Goal: Transaction & Acquisition: Purchase product/service

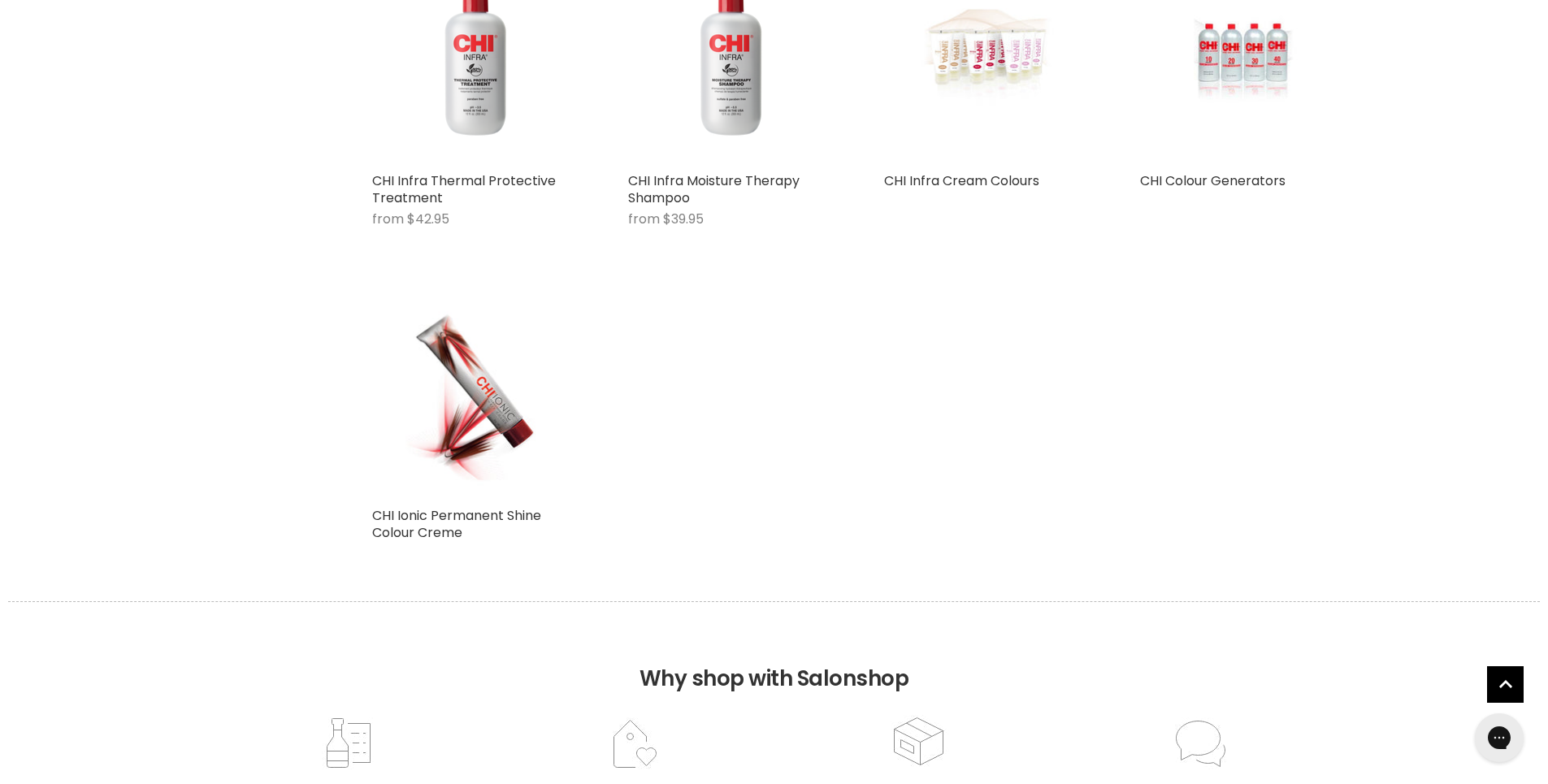
scroll to position [2681, 0]
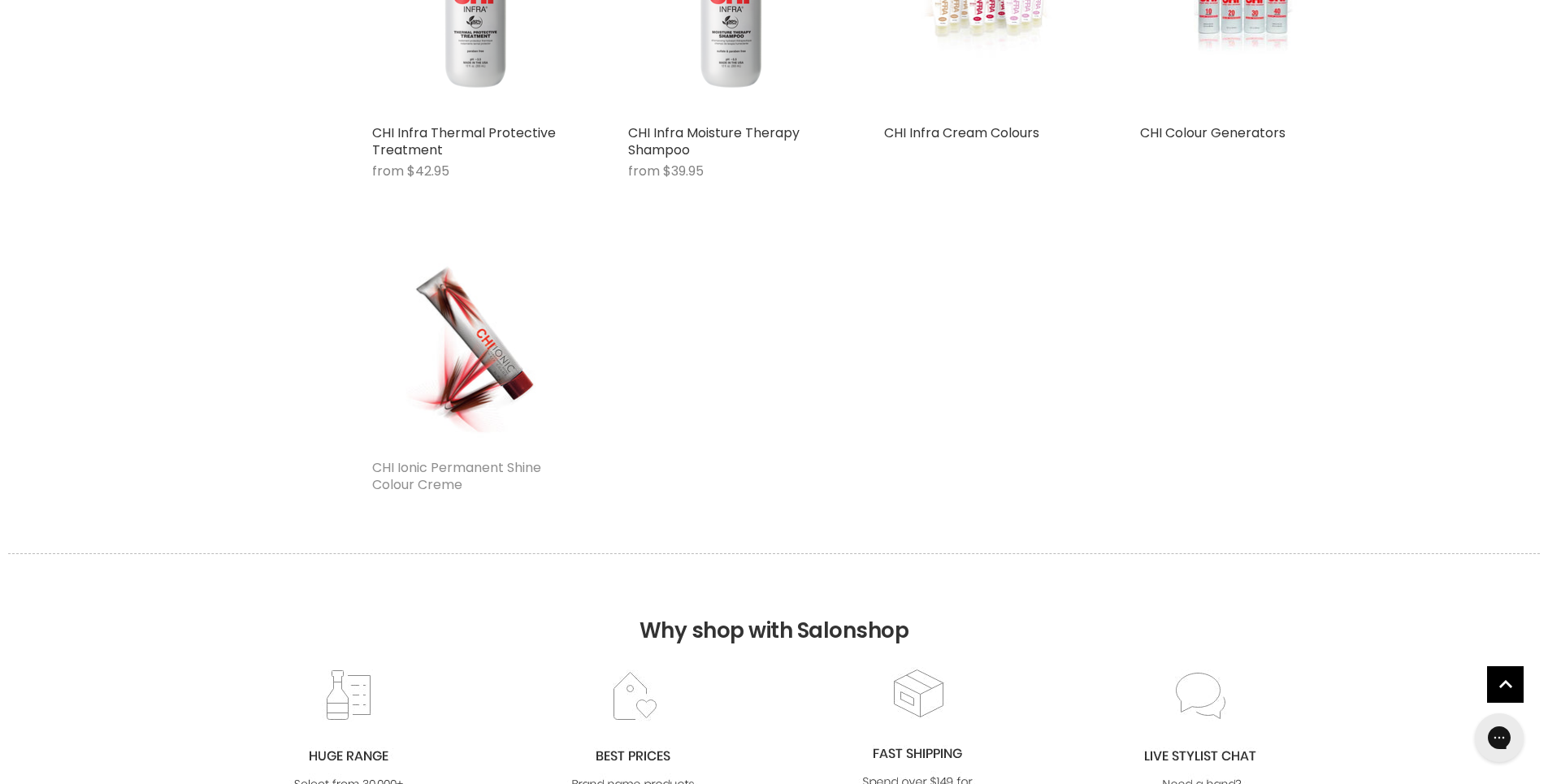
click at [447, 476] on link "CHI Ionic Permanent Shine Colour Creme" at bounding box center [456, 476] width 169 height 36
